Goal: Information Seeking & Learning: Learn about a topic

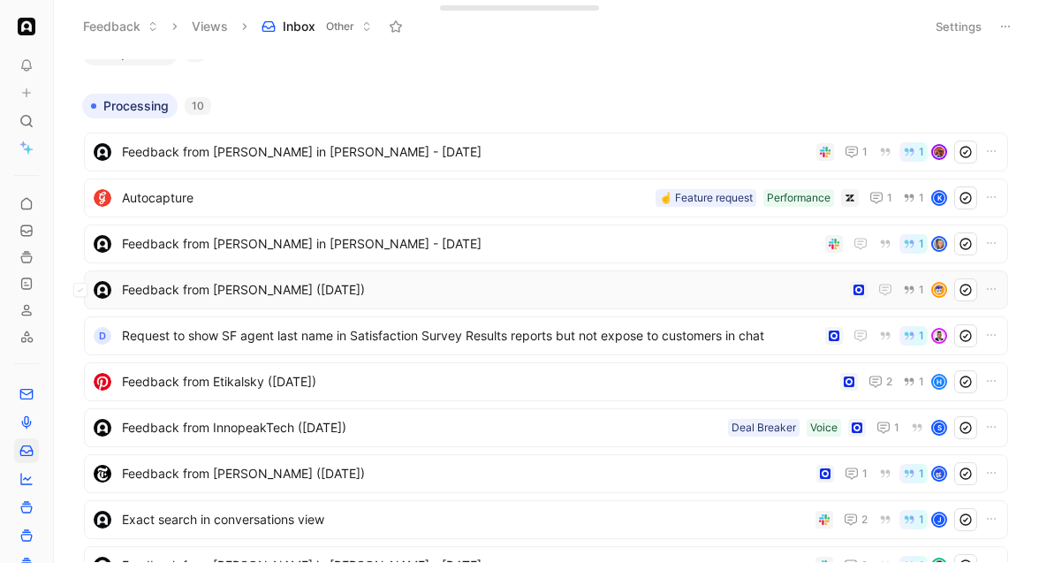
scroll to position [6, 0]
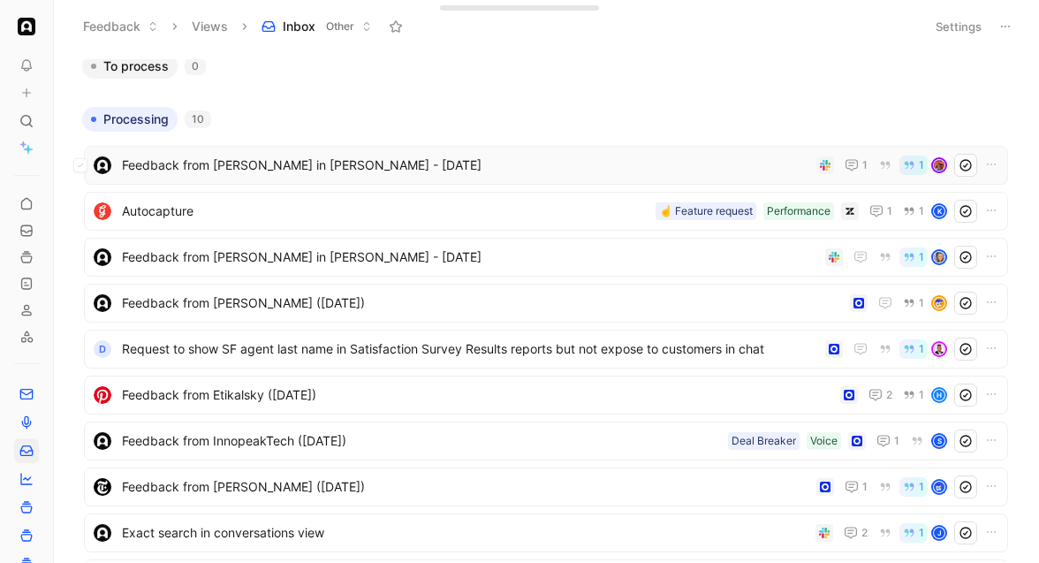
click at [270, 170] on span "Feedback from [PERSON_NAME] in [PERSON_NAME] - [DATE]" at bounding box center [466, 165] width 688 height 21
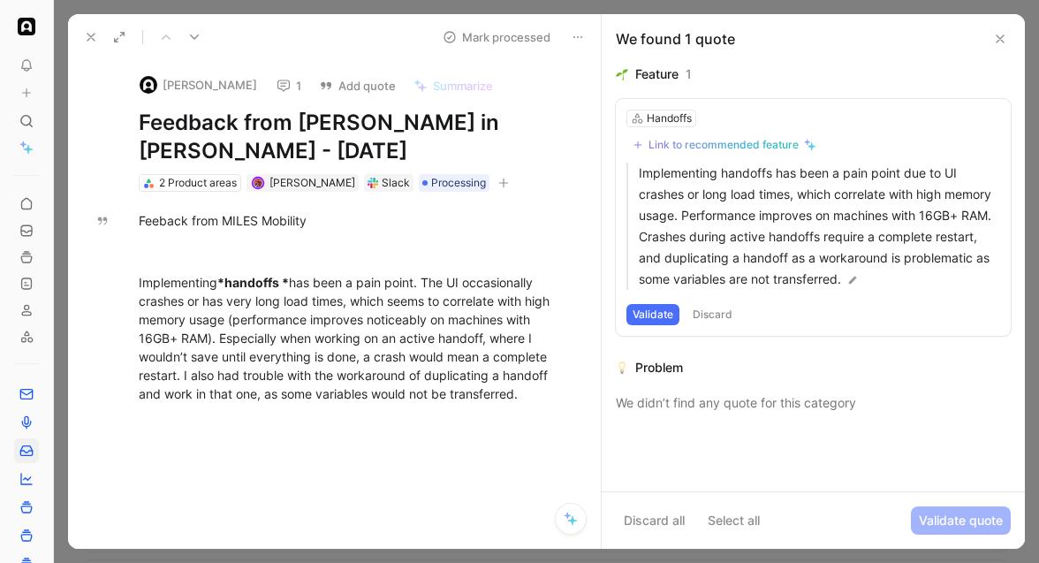
click at [269, 83] on button "1" at bounding box center [289, 85] width 41 height 25
click at [546, 374] on div "Implementing *handoffs * has been a pain point. The UI occasionally crashes or …" at bounding box center [353, 338] width 429 height 130
click at [484, 369] on div "Implementing *handoffs * has been a pain point. The UI occasionally crashes or …" at bounding box center [353, 338] width 429 height 130
click at [195, 42] on icon at bounding box center [194, 37] width 14 height 14
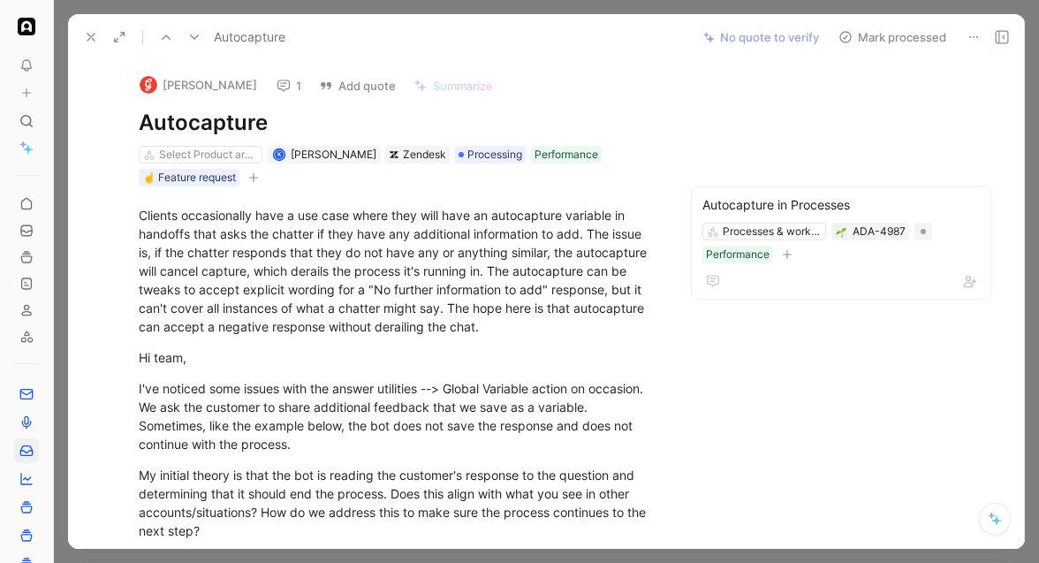
click at [285, 84] on use at bounding box center [284, 85] width 12 height 11
click at [205, 42] on button at bounding box center [194, 37] width 25 height 25
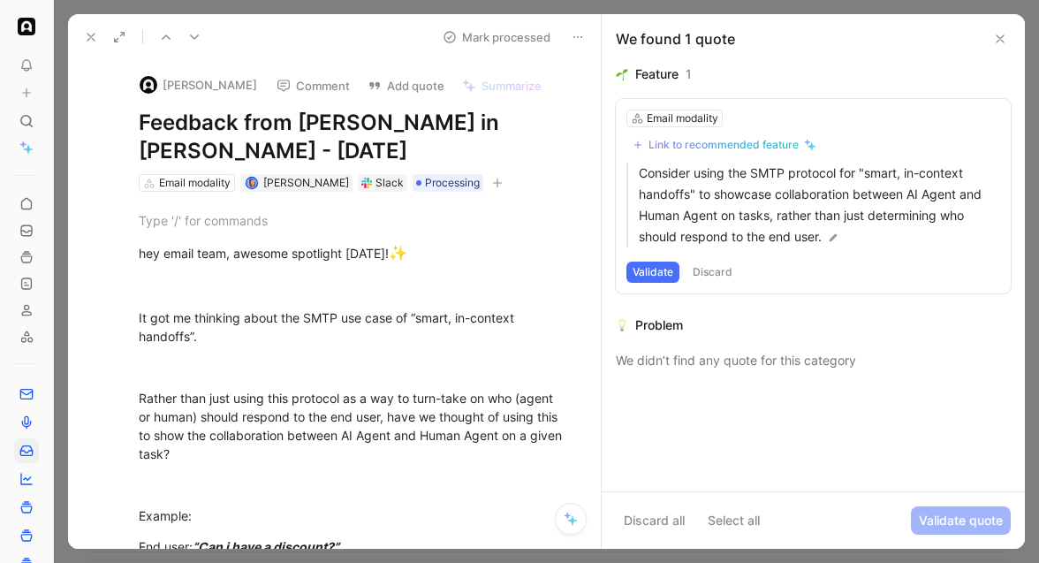
click at [262, 4] on div at bounding box center [547, 281] width 986 height 563
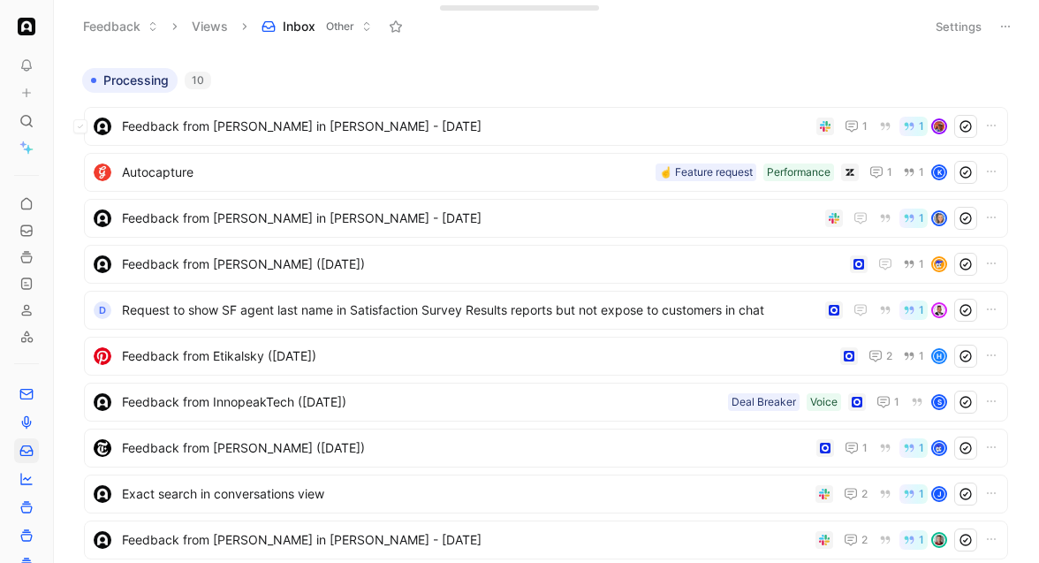
scroll to position [64, 0]
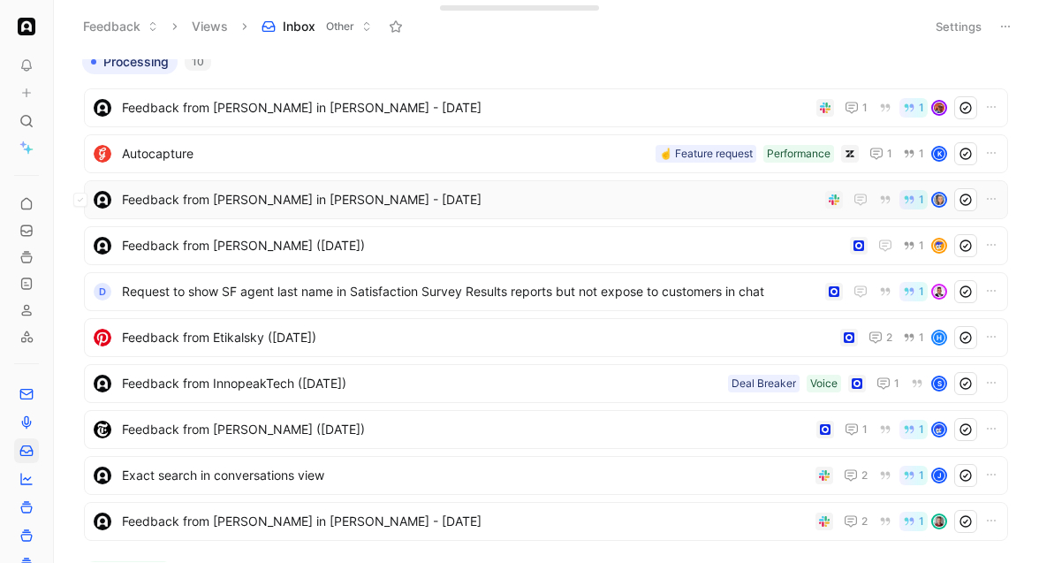
click at [220, 180] on div "Feedback from [PERSON_NAME] in [PERSON_NAME] - [DATE] 1" at bounding box center [546, 199] width 925 height 39
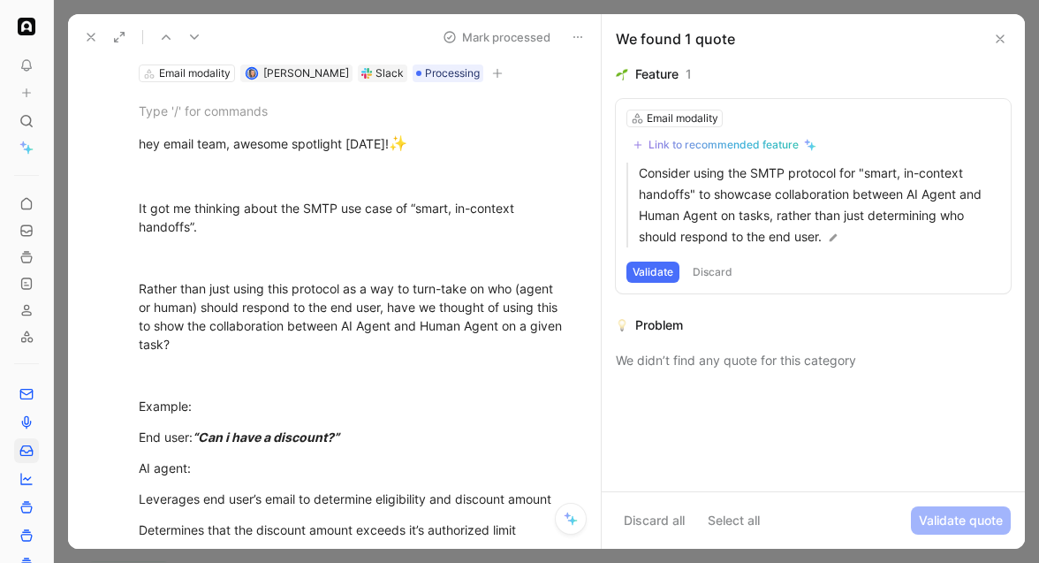
scroll to position [110, 0]
click at [340, 7] on div at bounding box center [547, 281] width 986 height 563
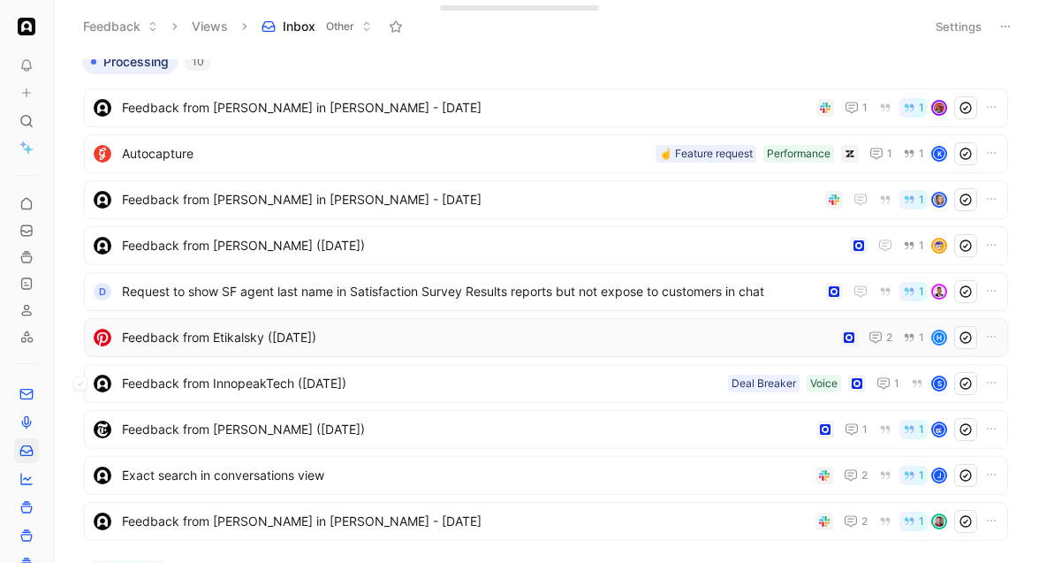
scroll to position [103, 0]
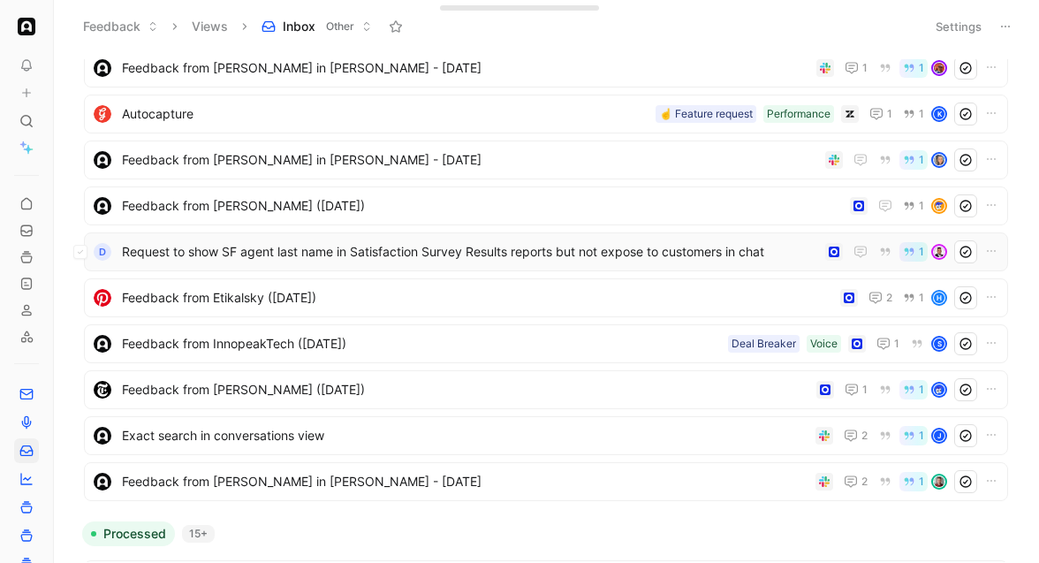
click at [358, 261] on span "Request to show SF agent last name in Satisfaction Survey Results reports but n…" at bounding box center [470, 251] width 697 height 21
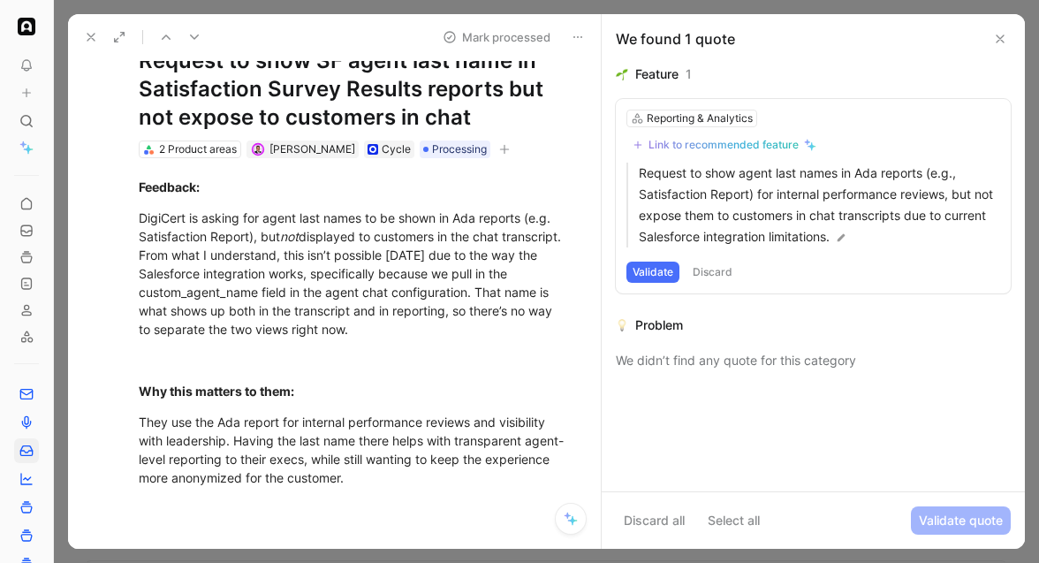
scroll to position [60, 0]
click at [192, 46] on button at bounding box center [194, 37] width 25 height 25
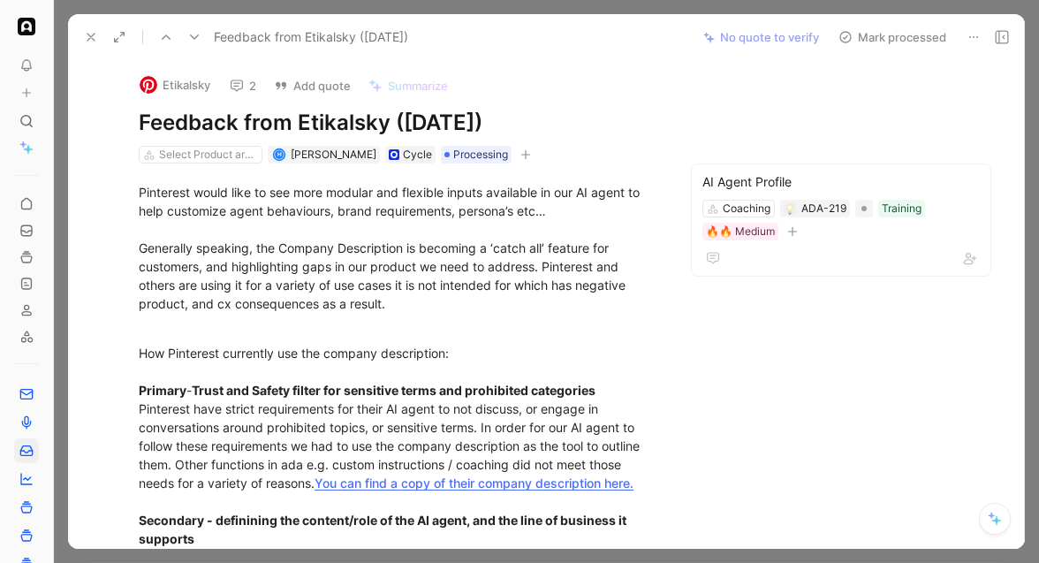
click at [238, 80] on icon at bounding box center [237, 86] width 14 height 14
click at [191, 43] on icon at bounding box center [194, 37] width 14 height 14
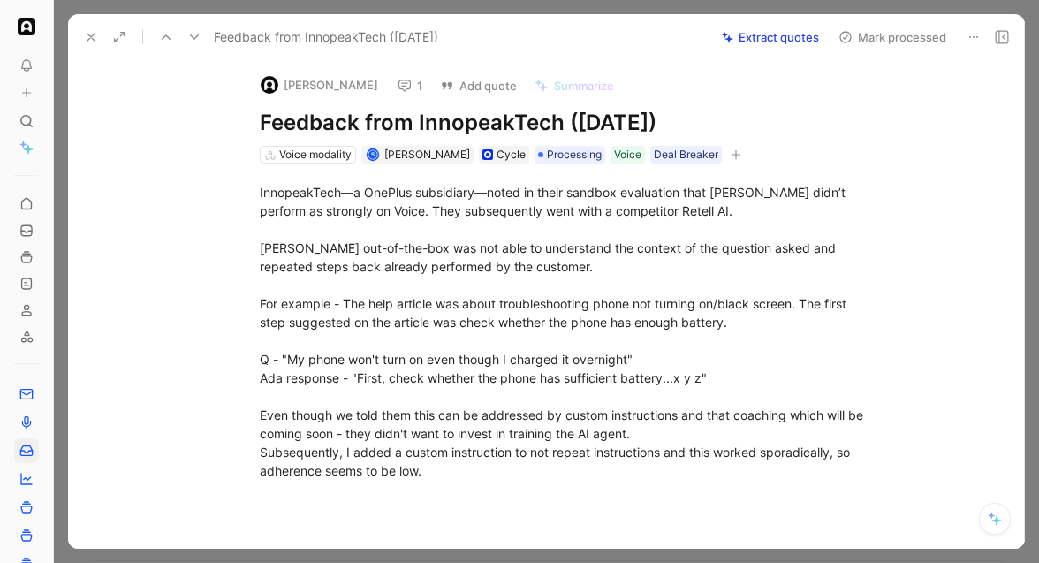
click at [398, 88] on icon at bounding box center [405, 86] width 14 height 14
click at [195, 36] on use at bounding box center [194, 36] width 9 height 5
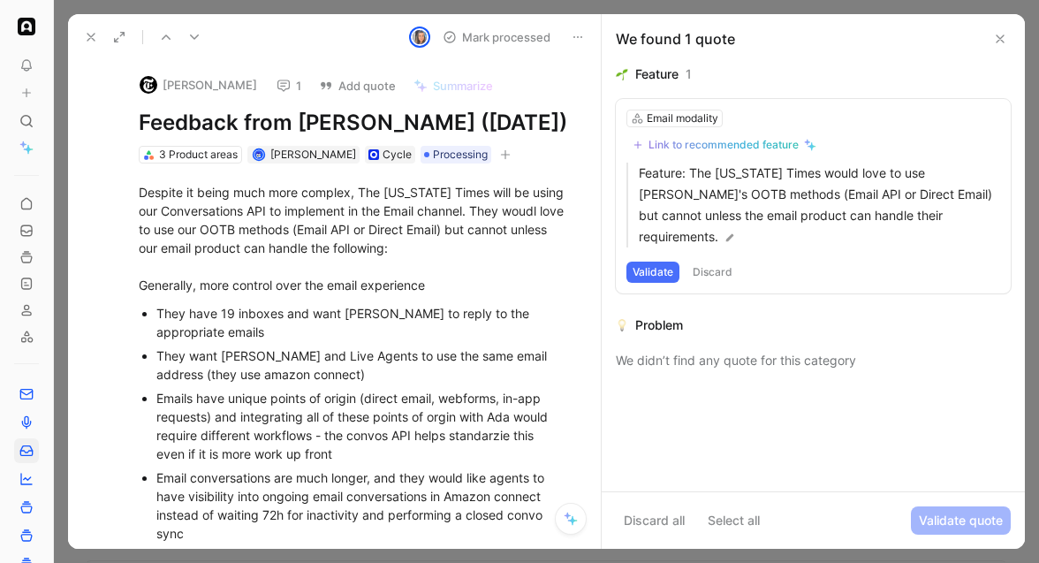
click at [285, 85] on button "1" at bounding box center [289, 85] width 41 height 25
click at [173, 32] on button at bounding box center [166, 37] width 25 height 25
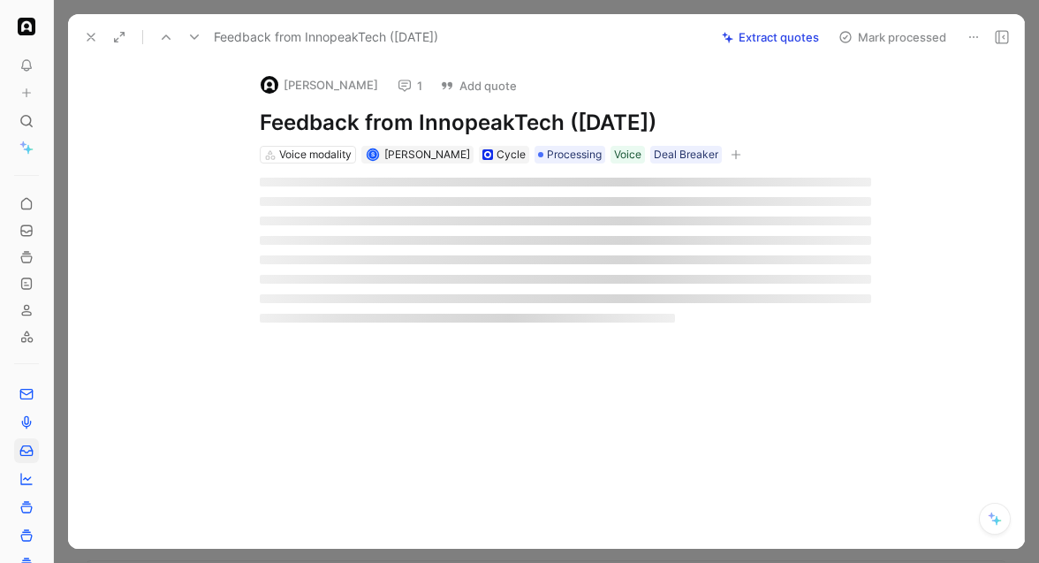
click at [188, 34] on icon at bounding box center [194, 37] width 14 height 14
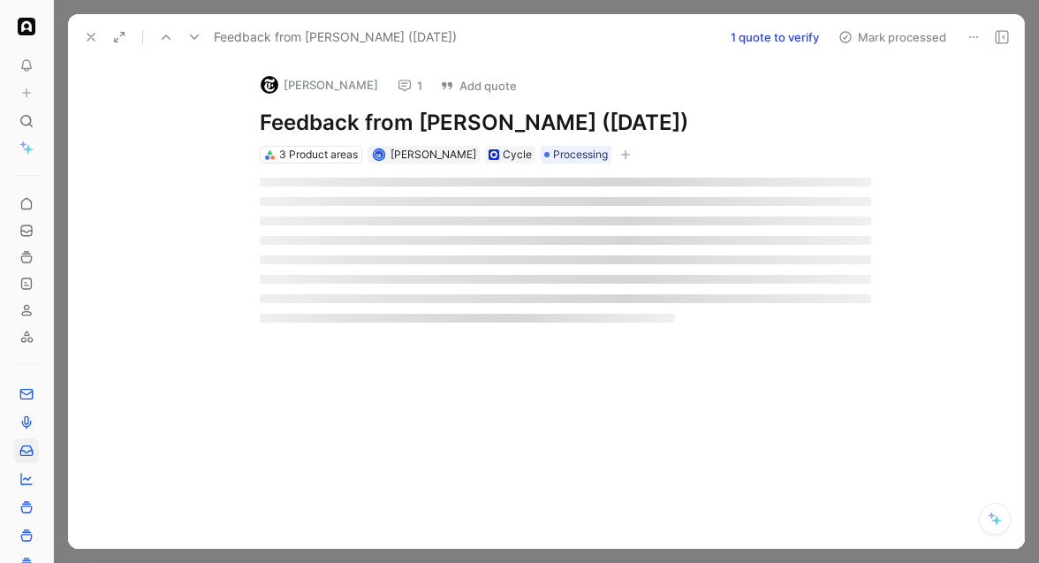
click at [190, 34] on use at bounding box center [194, 36] width 9 height 5
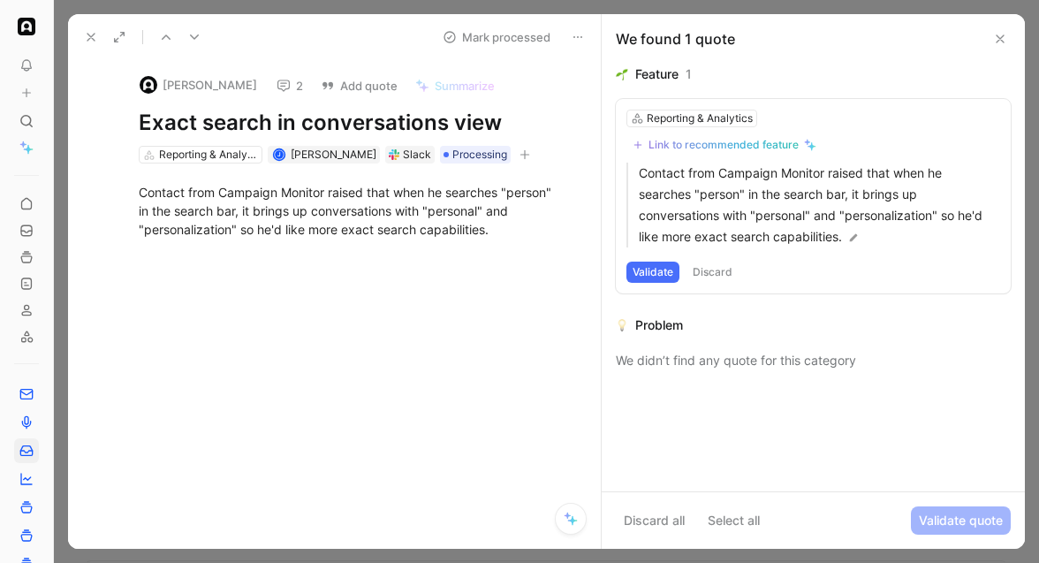
click at [269, 80] on button "2" at bounding box center [290, 85] width 42 height 25
click at [194, 32] on icon at bounding box center [194, 37] width 14 height 14
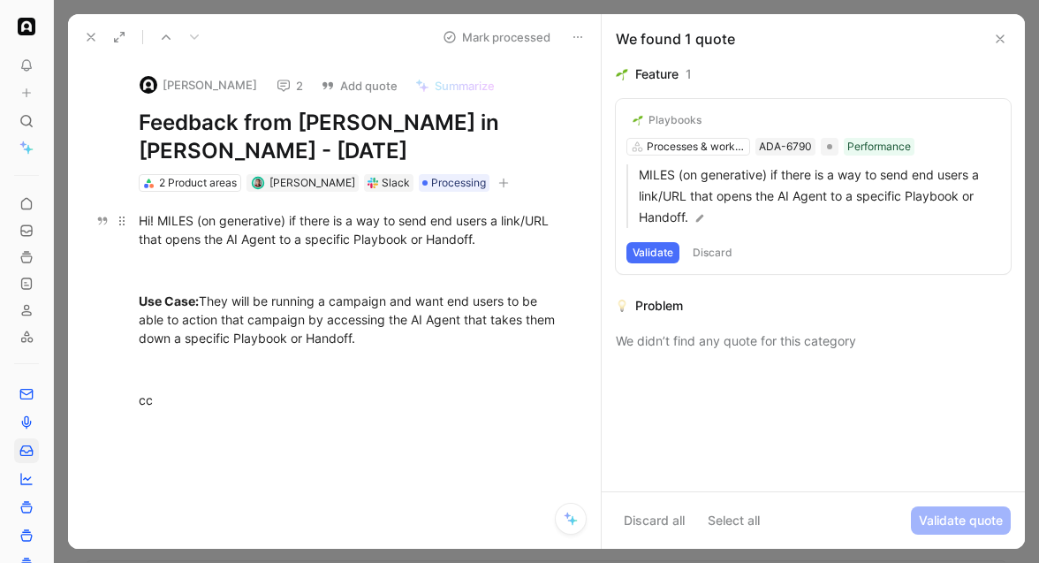
click at [286, 233] on div "Hi! MILES (on generative) if there is a way to send end users a link/URL that o…" at bounding box center [353, 229] width 429 height 37
click at [92, 38] on use at bounding box center [91, 37] width 7 height 7
